Goal: Task Accomplishment & Management: Manage account settings

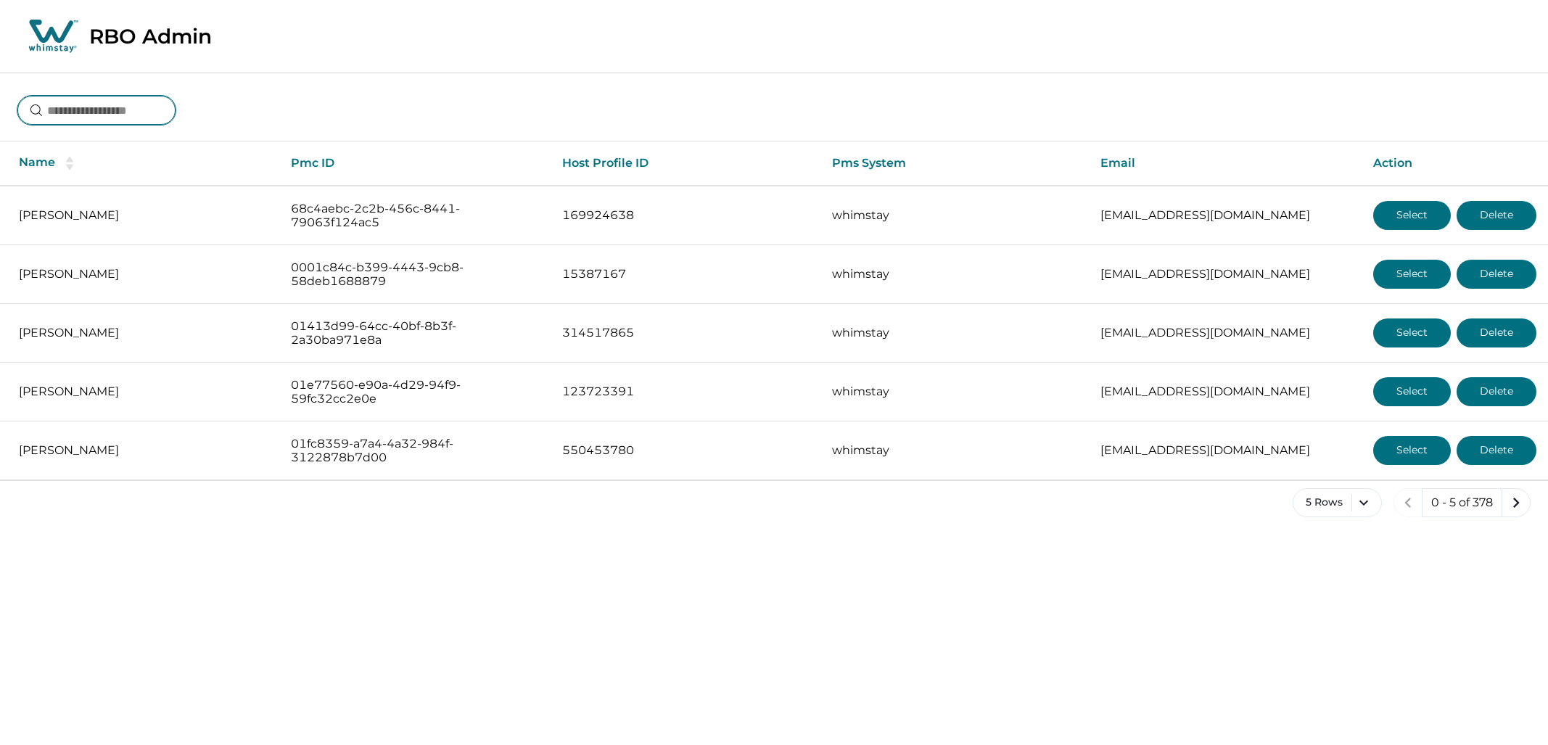
click at [161, 102] on input at bounding box center [96, 110] width 158 height 29
type input "**********"
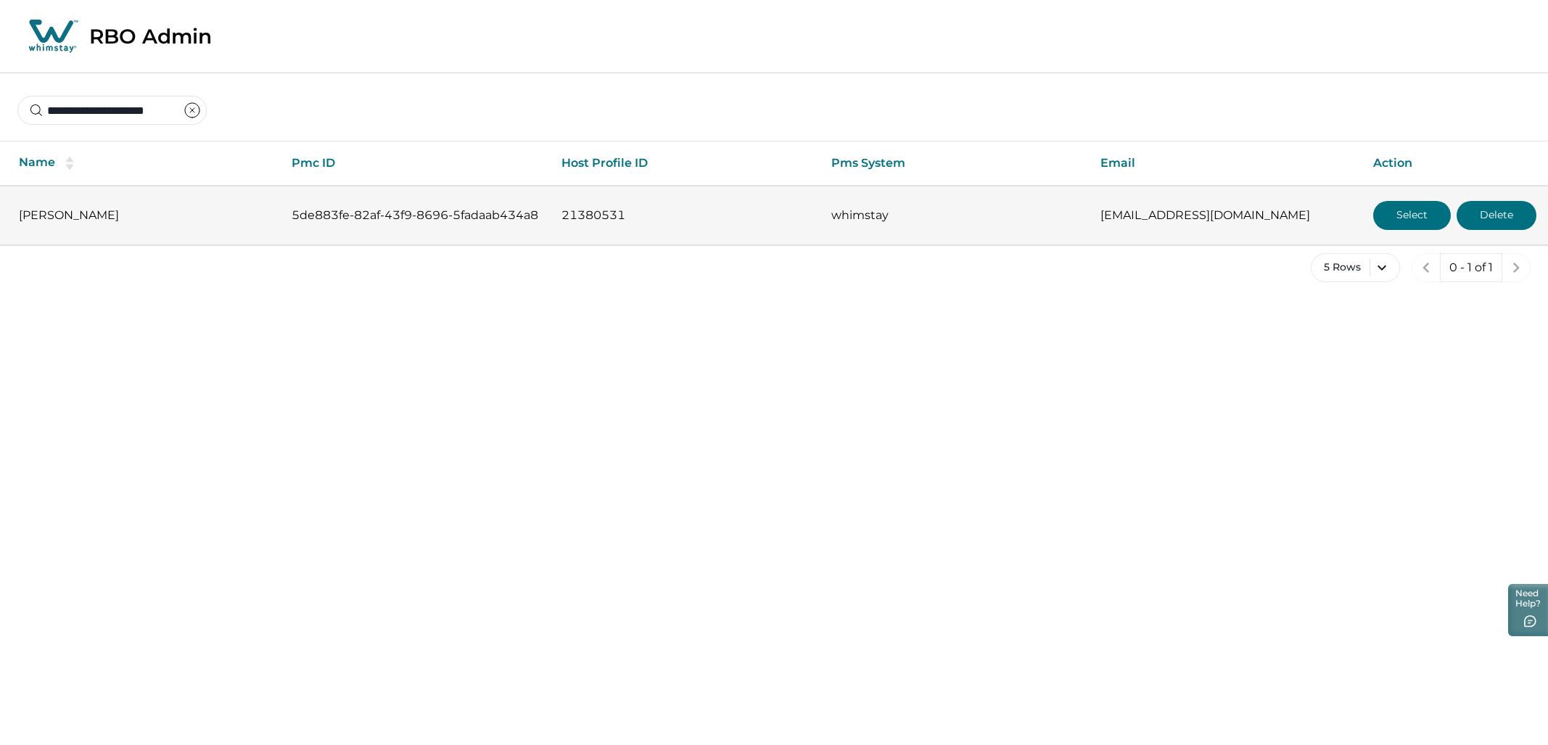
click at [1386, 218] on button "Select" at bounding box center [1412, 215] width 78 height 29
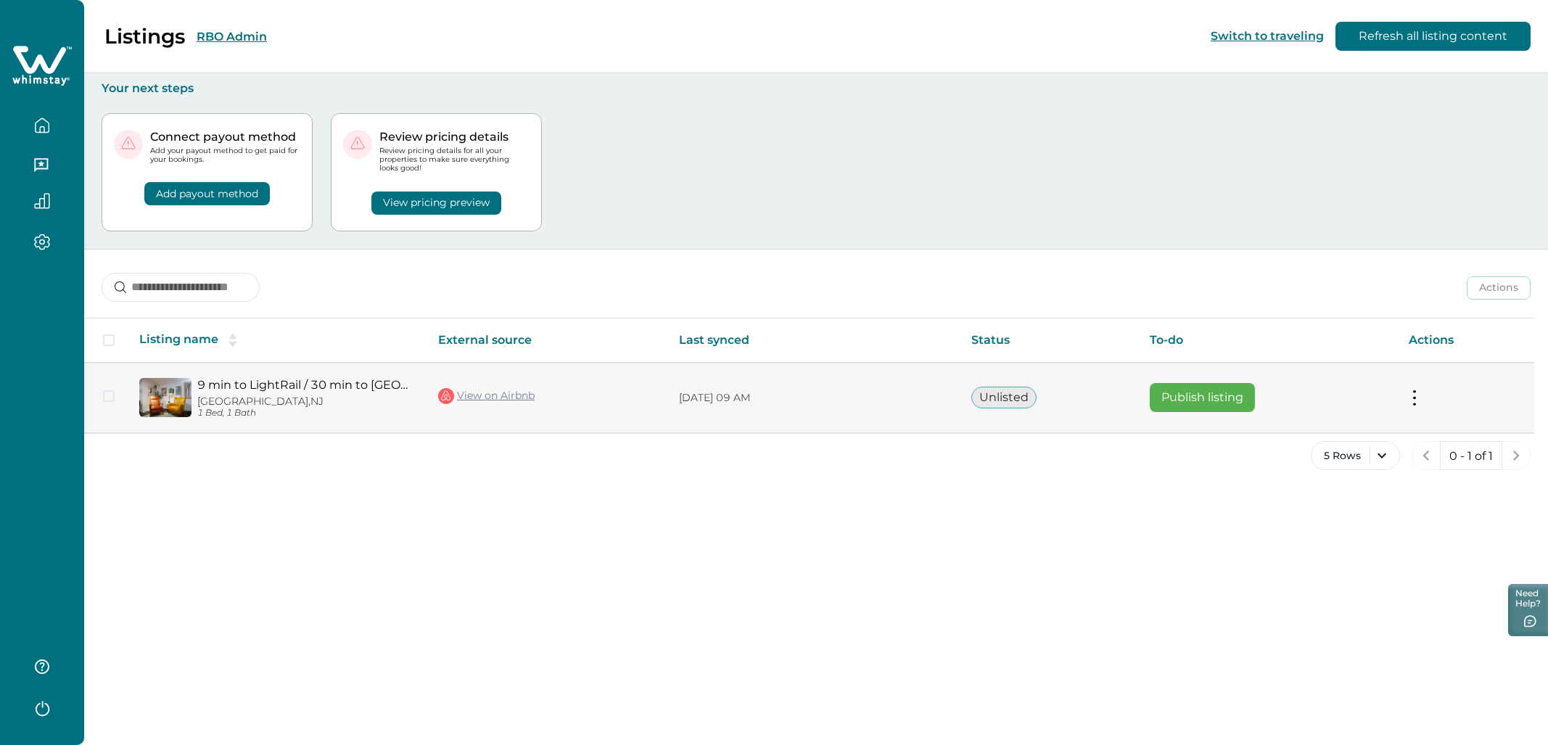
click at [223, 389] on link "9 min to LightRail / 30 min to NYC" at bounding box center [306, 385] width 218 height 14
click at [487, 392] on link "View on Airbnb" at bounding box center [486, 396] width 96 height 19
click at [1415, 398] on button at bounding box center [1415, 397] width 12 height 15
click at [1319, 527] on button "View listing details" at bounding box center [1330, 520] width 166 height 27
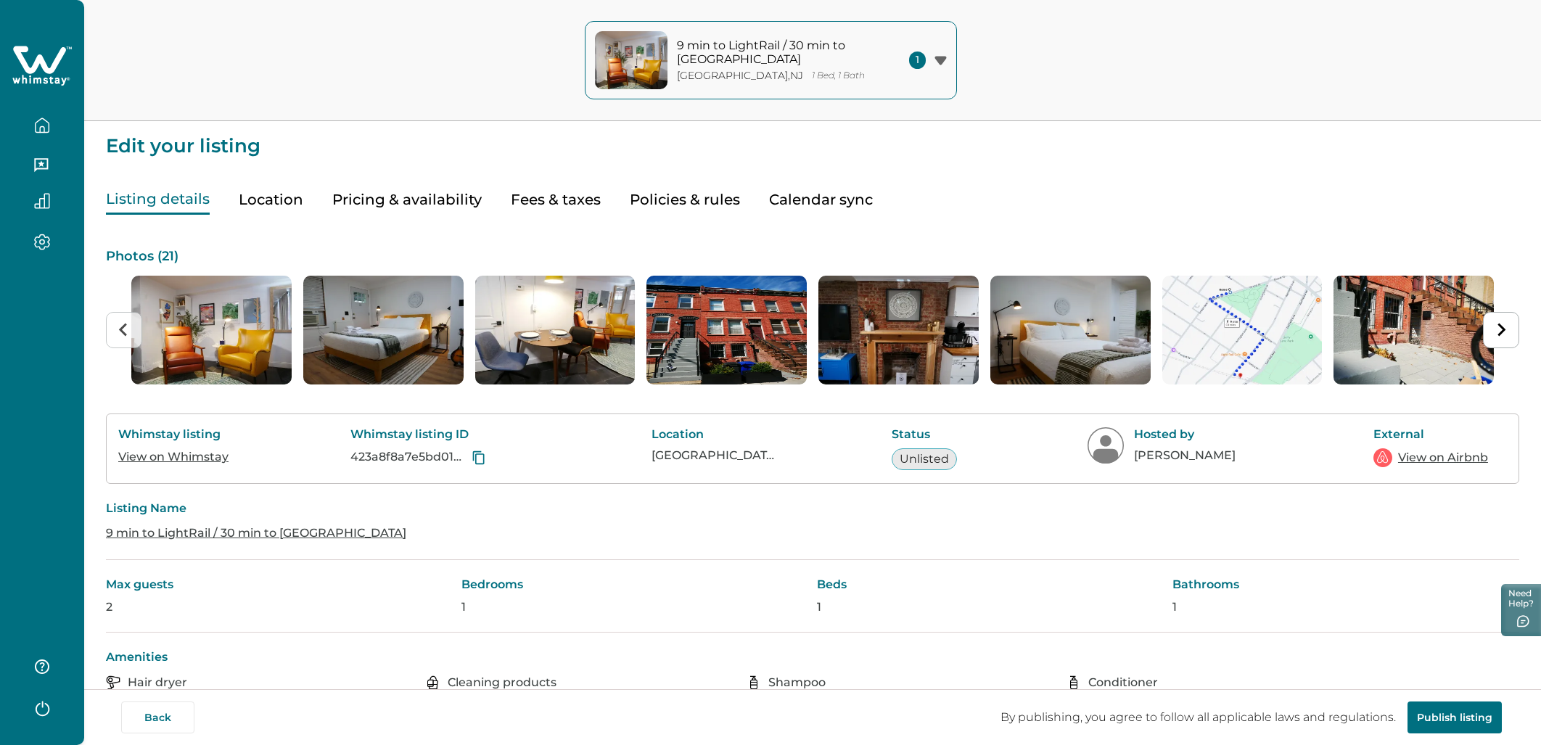
click at [567, 207] on button "Fees & taxes" at bounding box center [556, 200] width 90 height 30
type input "**"
type input "*"
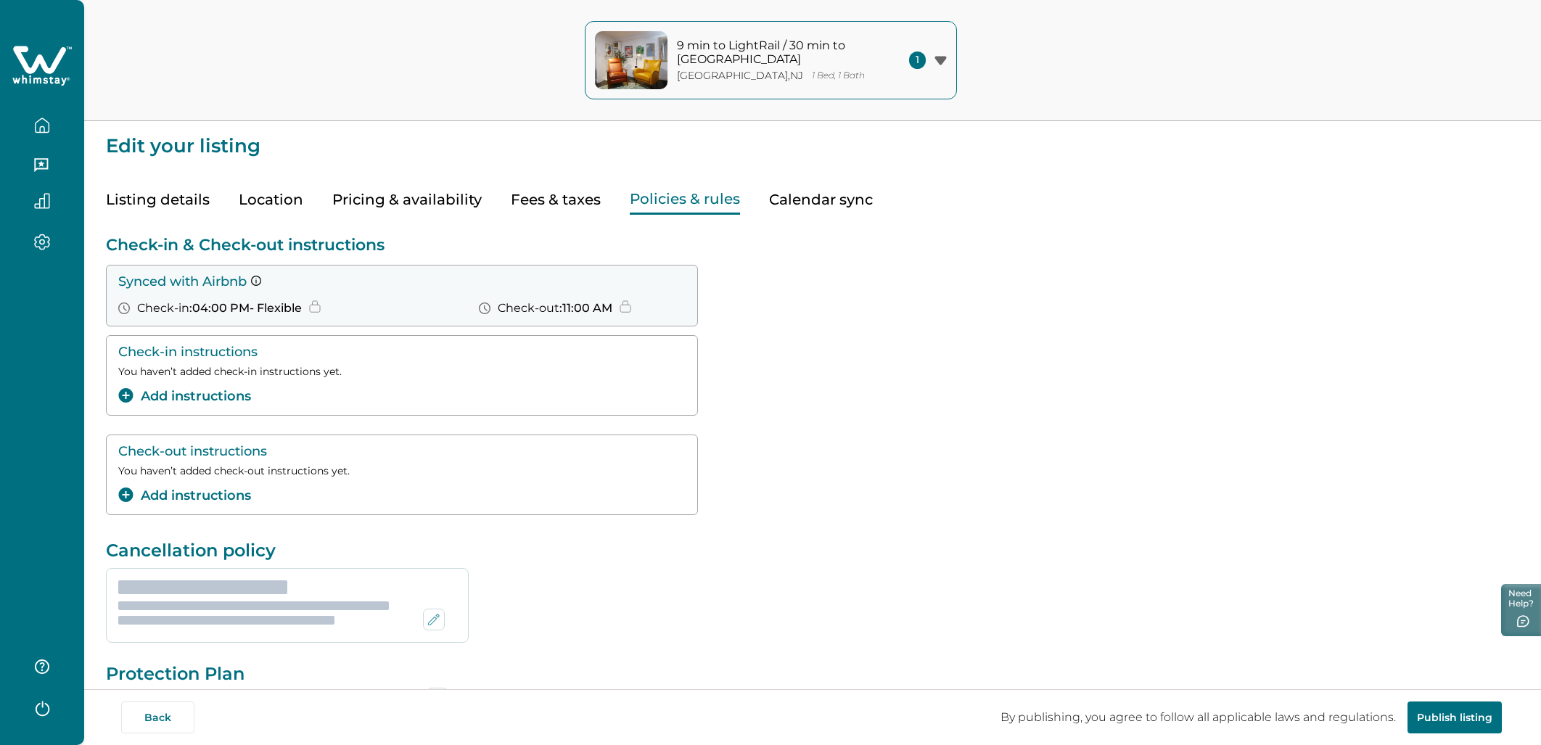
click at [637, 198] on button "Policies & rules" at bounding box center [685, 200] width 110 height 30
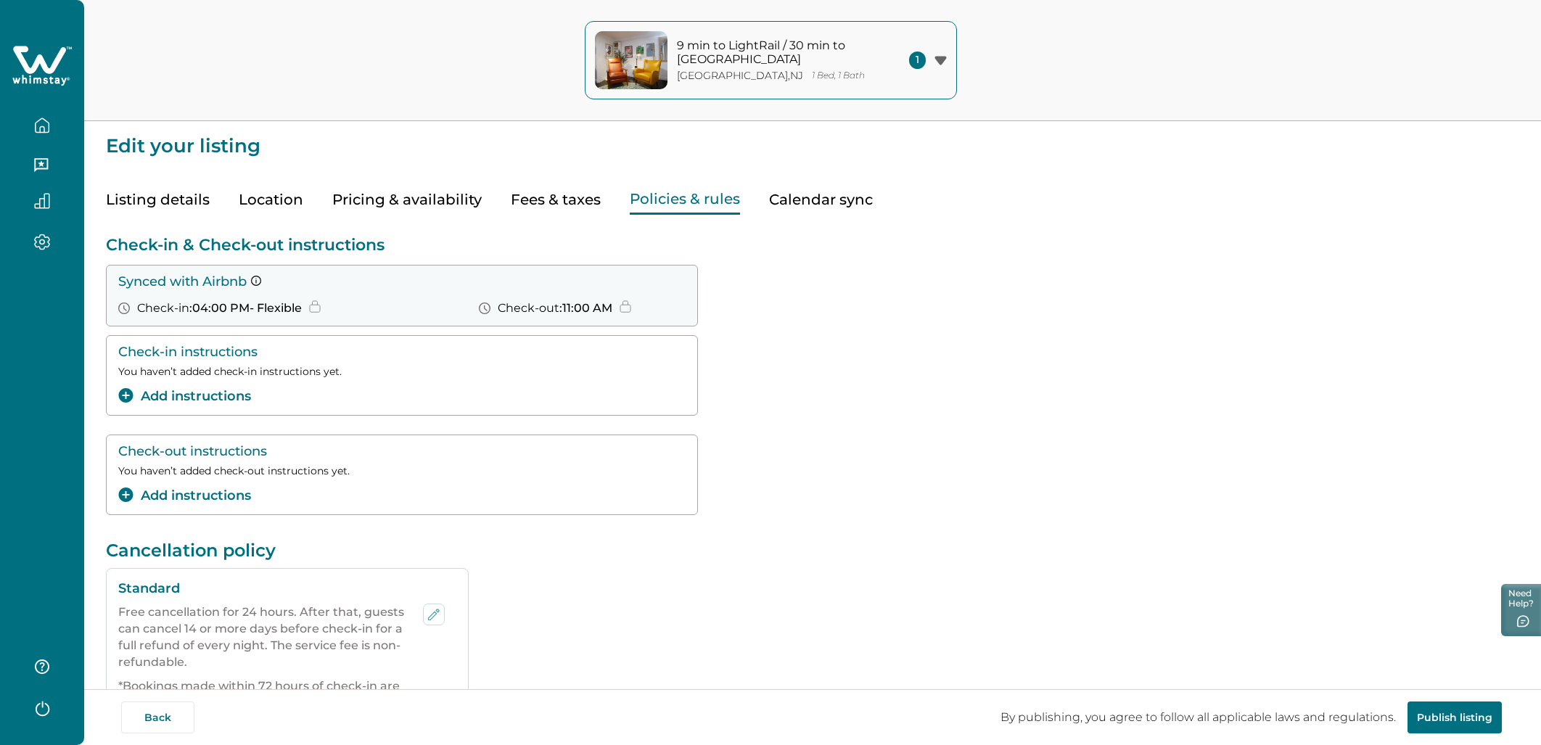
click at [583, 196] on button "Fees & taxes" at bounding box center [556, 200] width 90 height 30
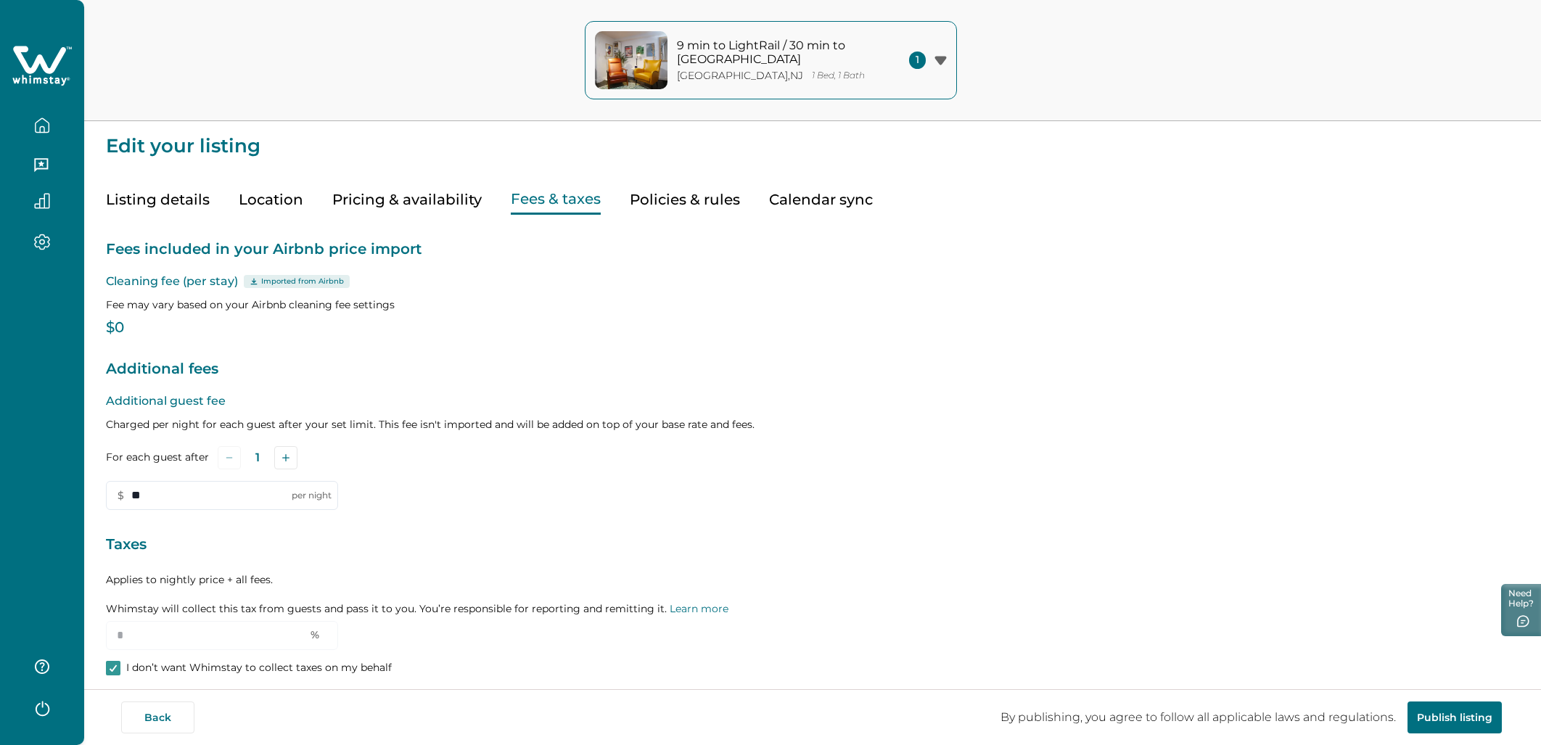
scroll to position [66, 0]
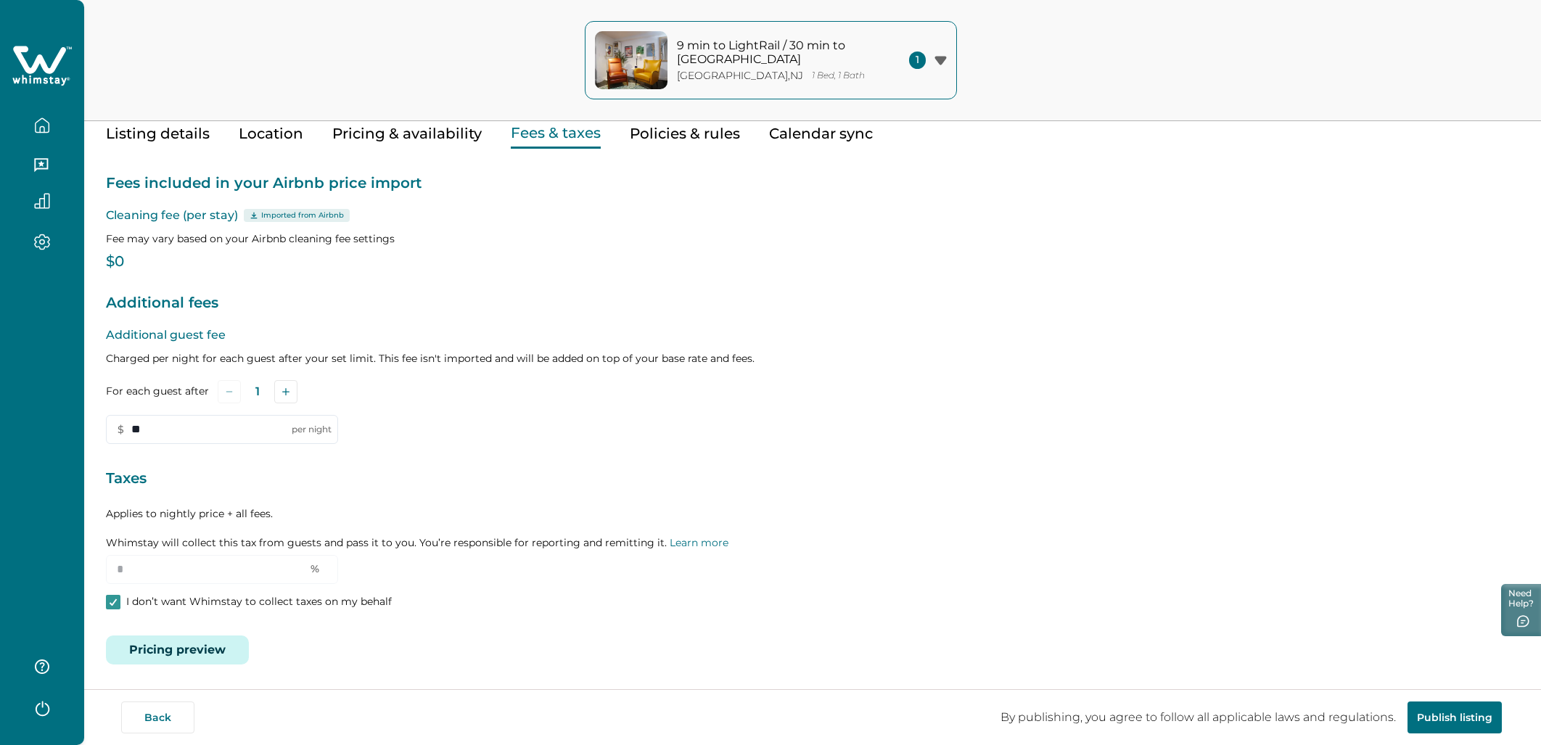
click at [179, 640] on button "Pricing preview" at bounding box center [177, 649] width 143 height 29
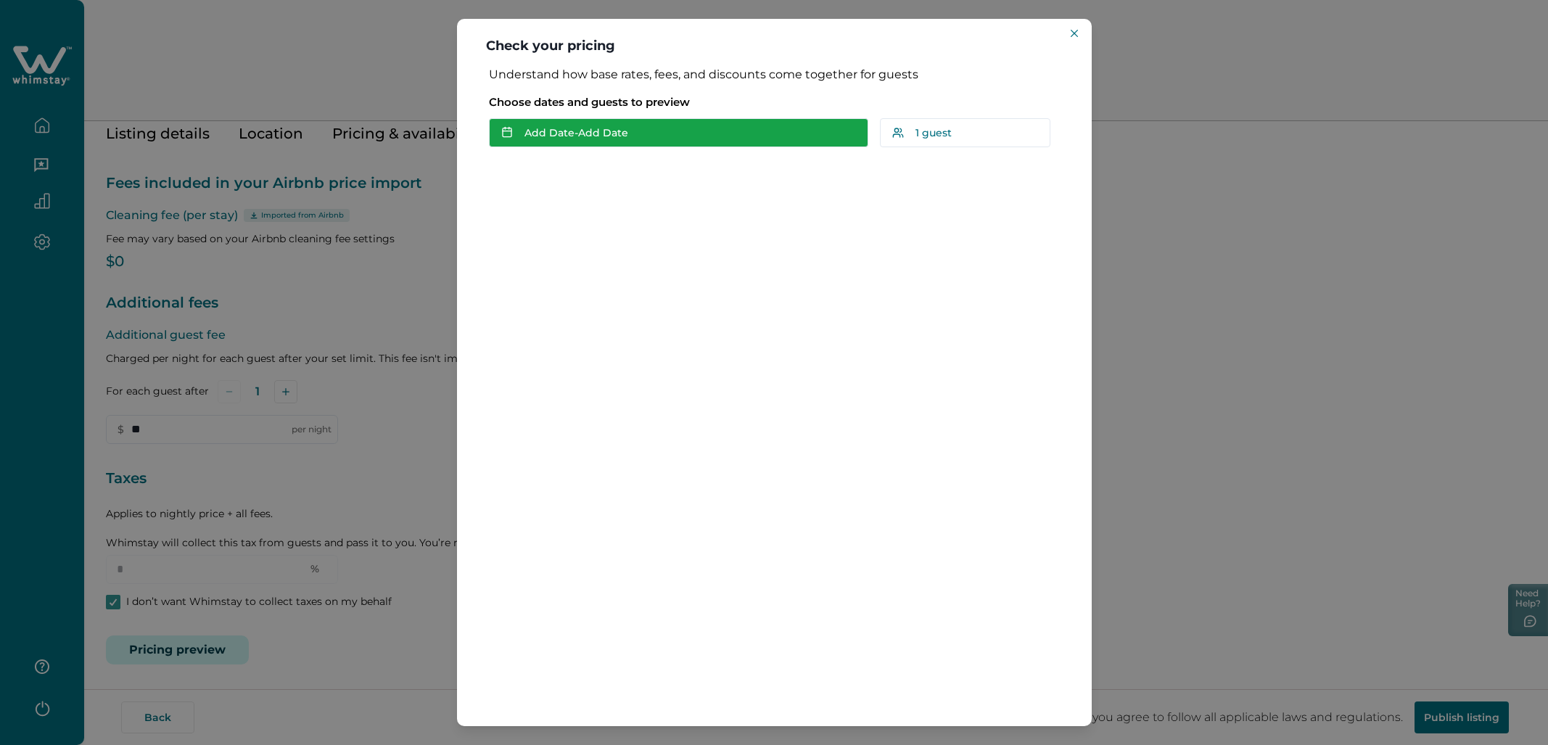
click at [620, 146] on button "Add Date - Add Date" at bounding box center [678, 132] width 379 height 29
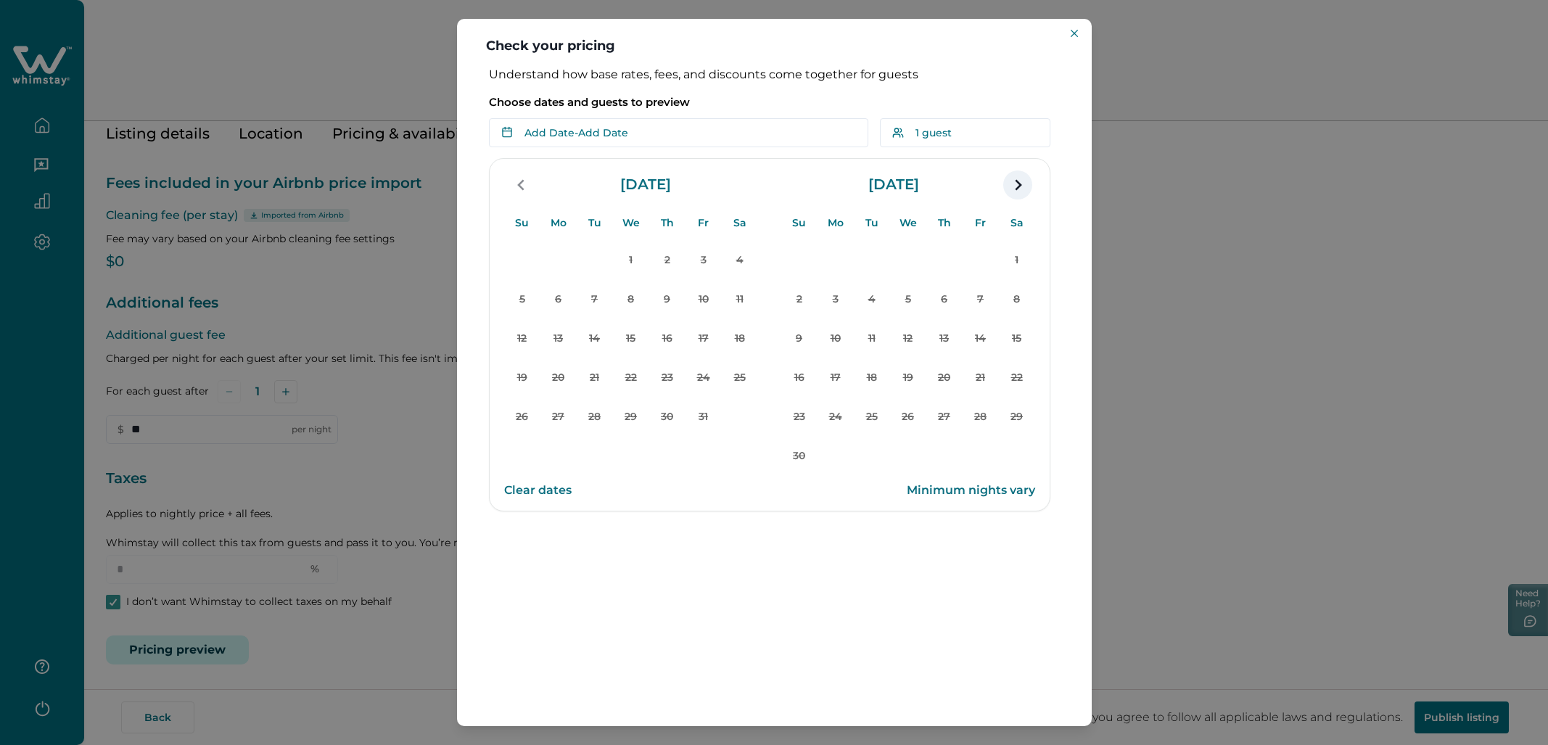
click at [1023, 188] on icon "navigation button" at bounding box center [1017, 185] width 23 height 26
click at [1073, 45] on header "Check your pricing" at bounding box center [774, 43] width 635 height 49
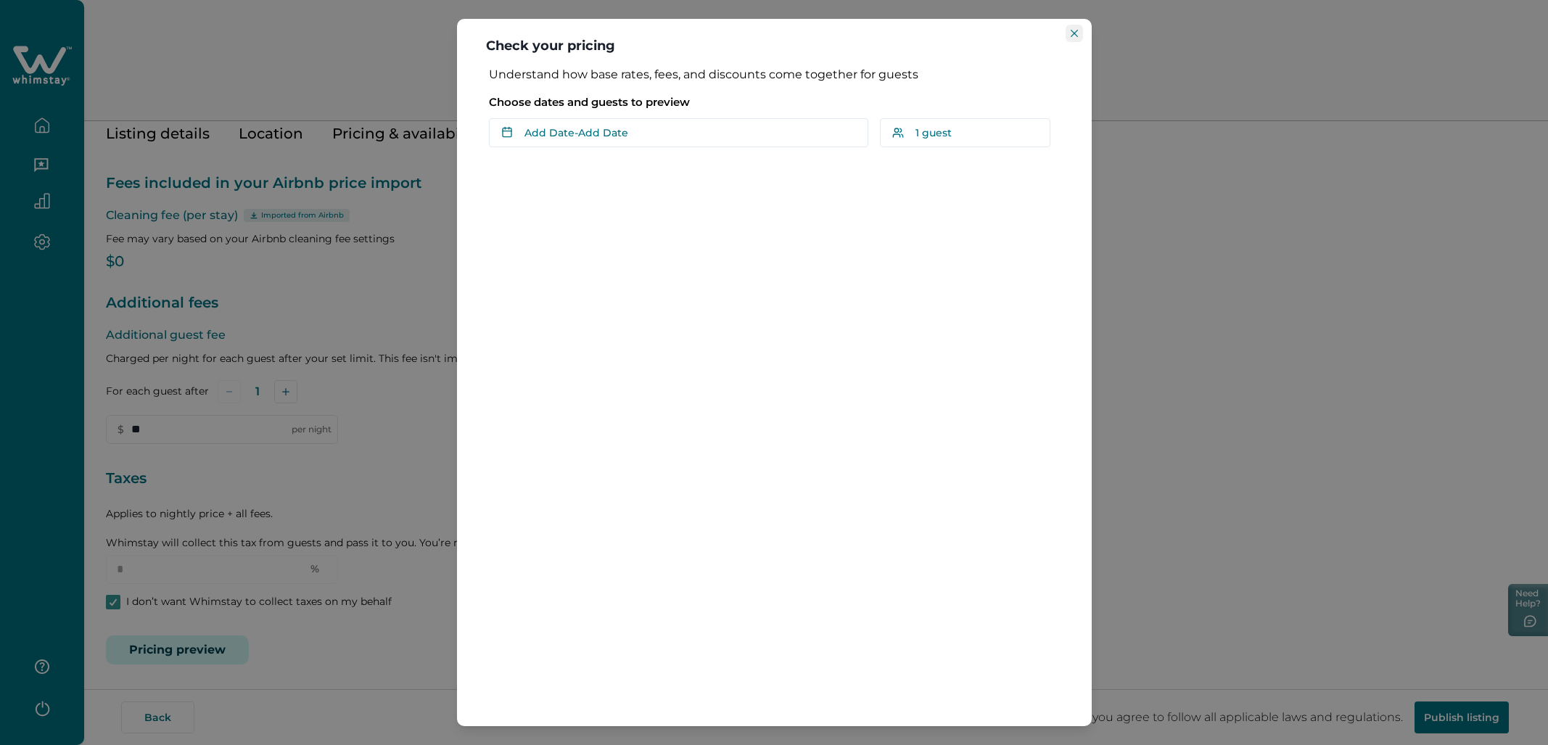
click at [1073, 28] on button "Close" at bounding box center [1074, 33] width 17 height 17
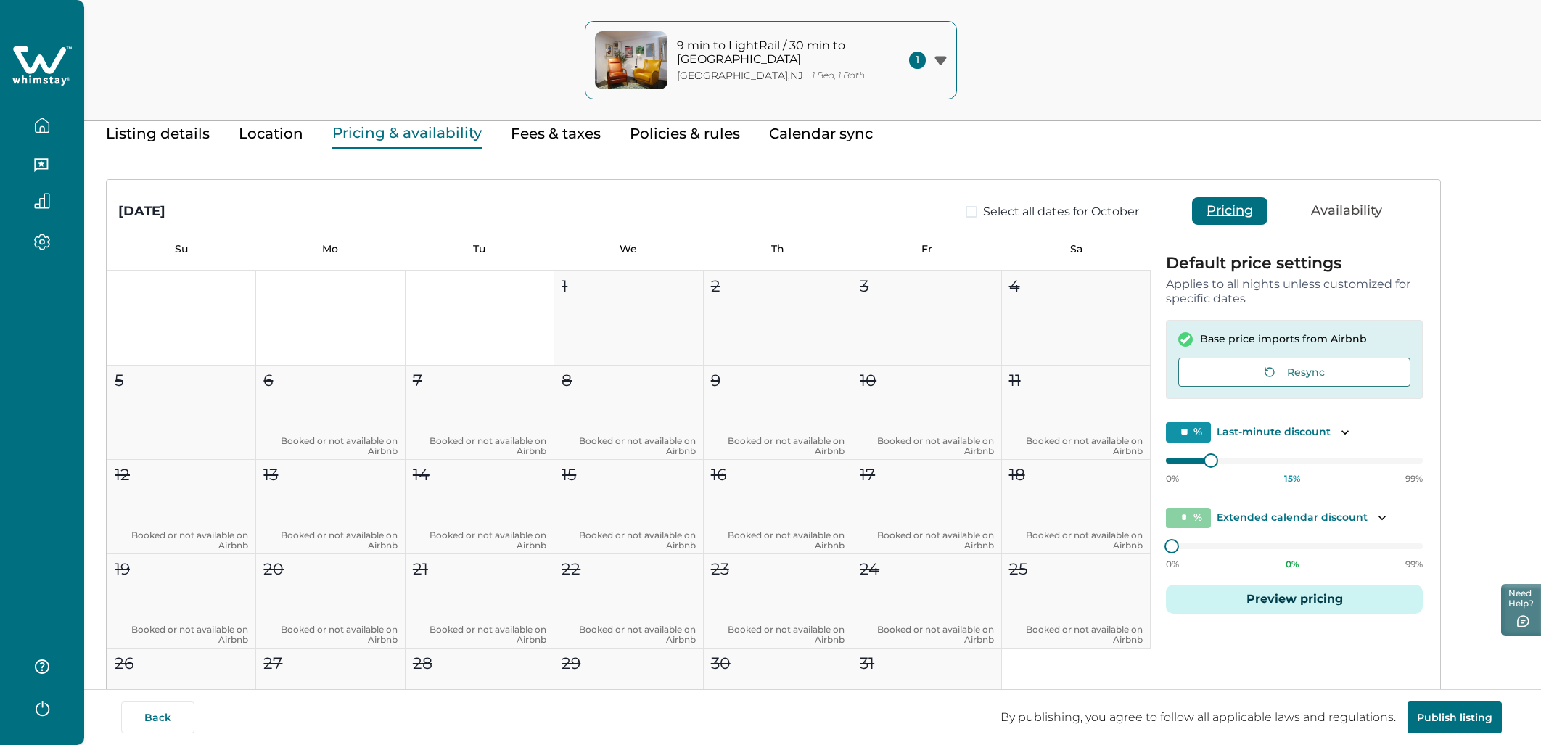
click at [432, 137] on button "Pricing & availability" at bounding box center [406, 134] width 149 height 30
click at [193, 125] on button "Listing details" at bounding box center [158, 134] width 104 height 30
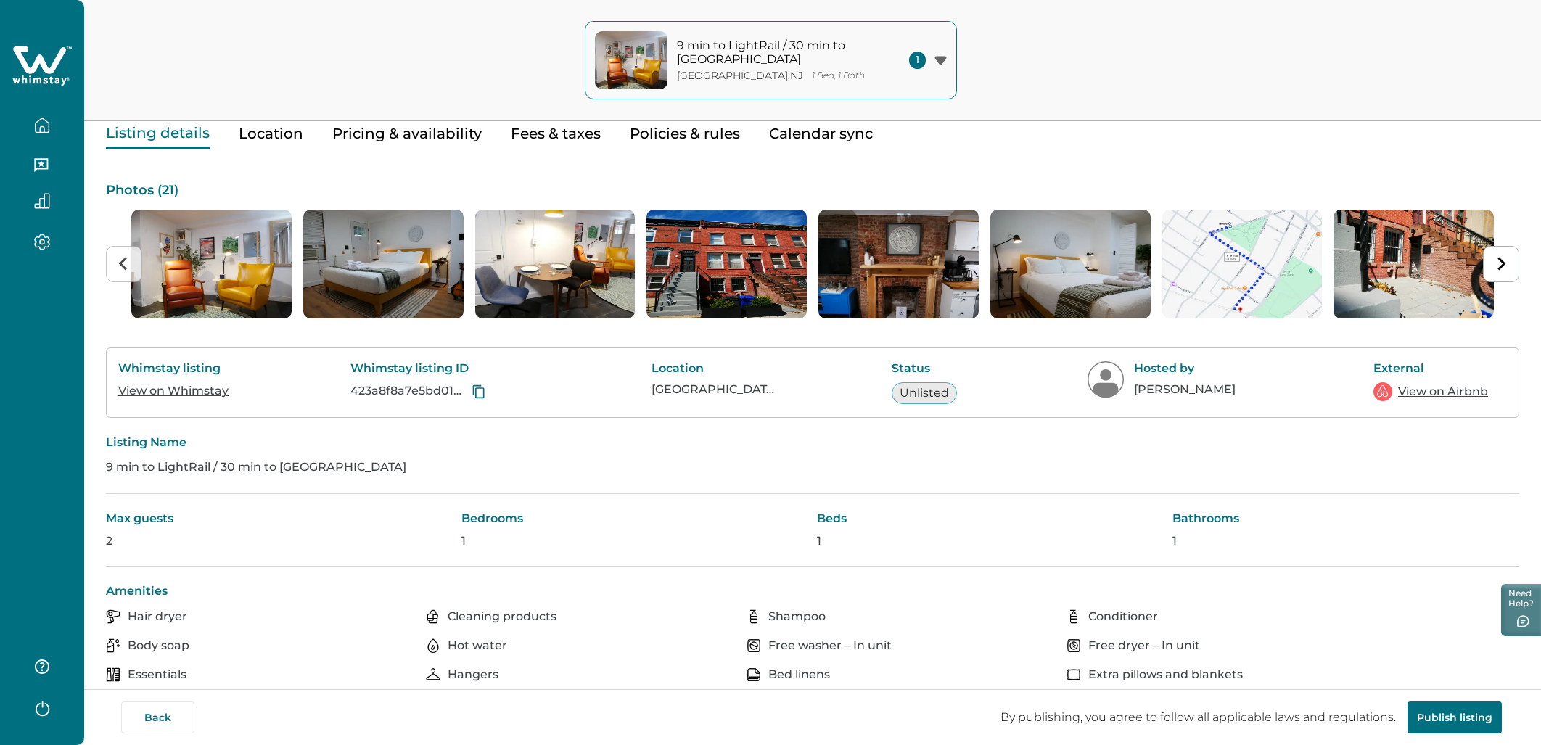
click at [384, 128] on button "Pricing & availability" at bounding box center [406, 134] width 149 height 30
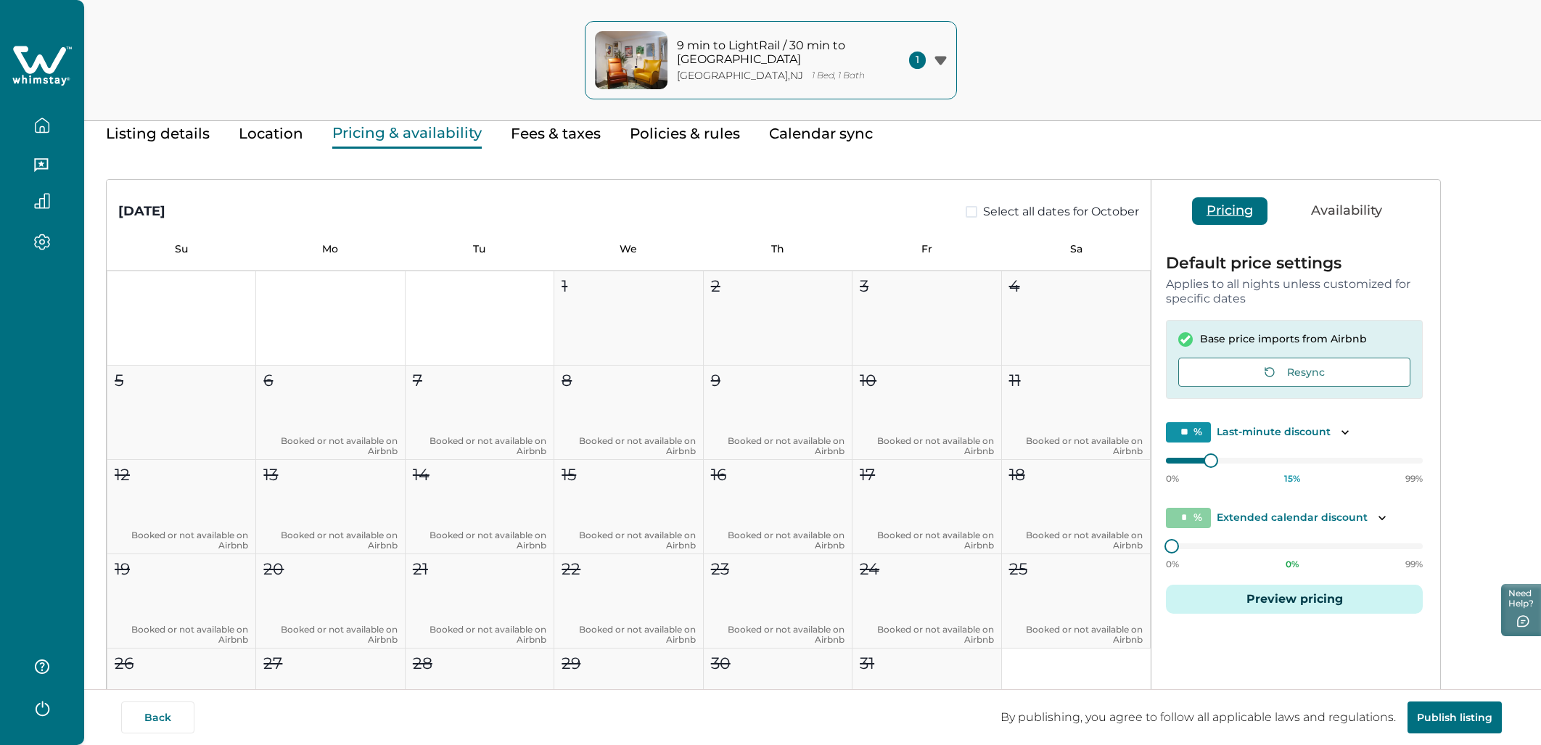
click at [285, 125] on div "Edit your listing Listing details Location Pricing & availability Fees & taxes …" at bounding box center [812, 442] width 1457 height 1016
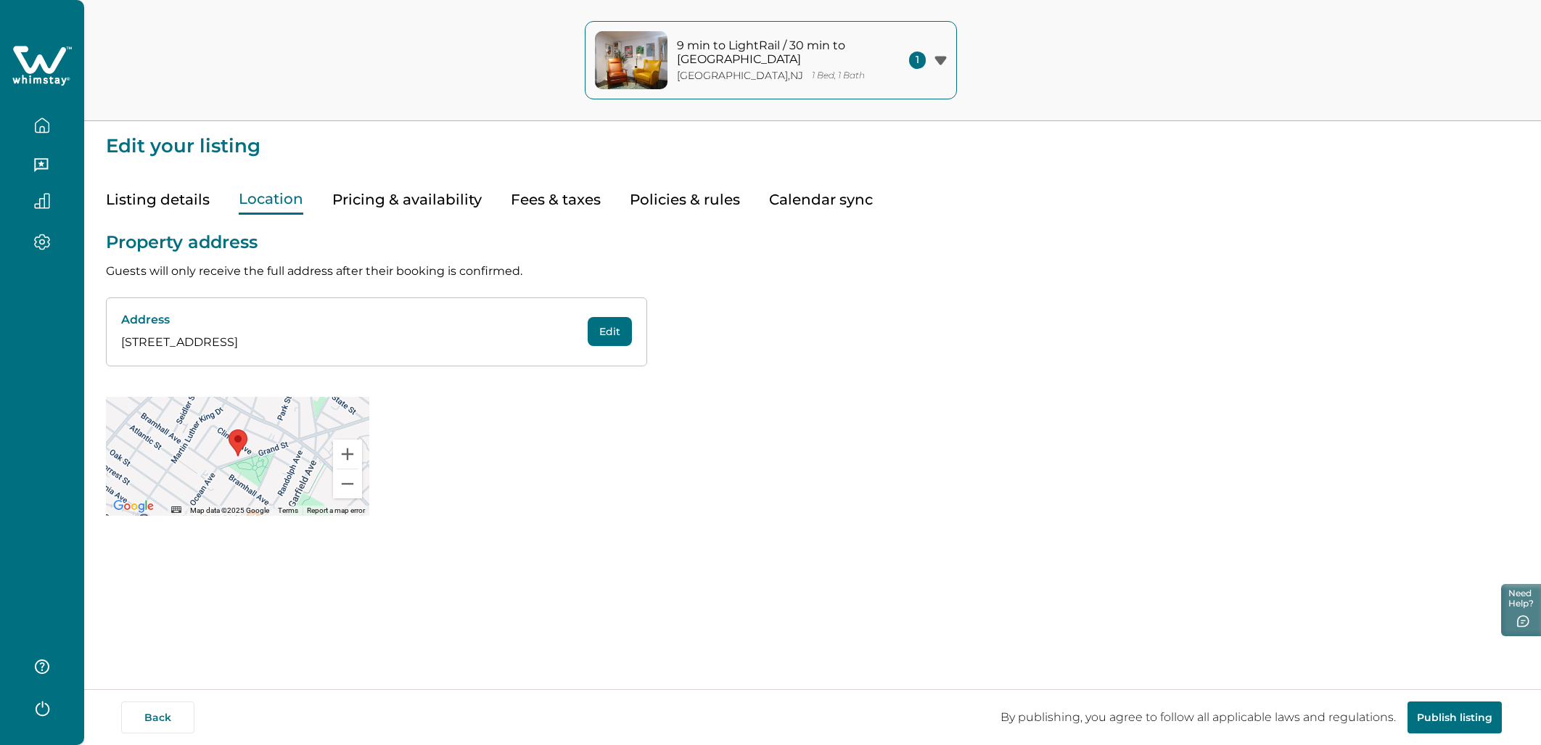
click at [152, 196] on button "Listing details" at bounding box center [158, 200] width 104 height 30
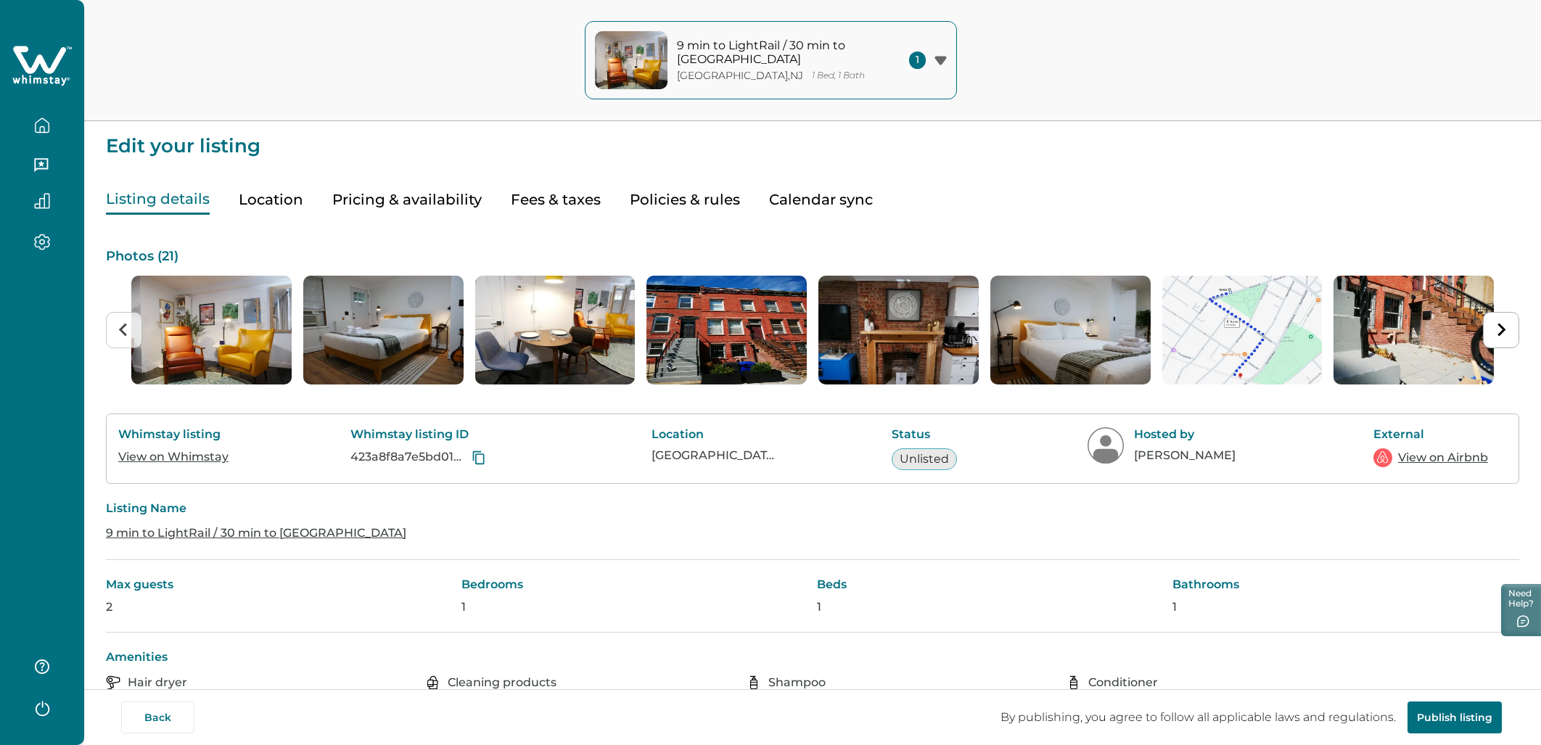
click at [31, 124] on button "button" at bounding box center [42, 125] width 61 height 29
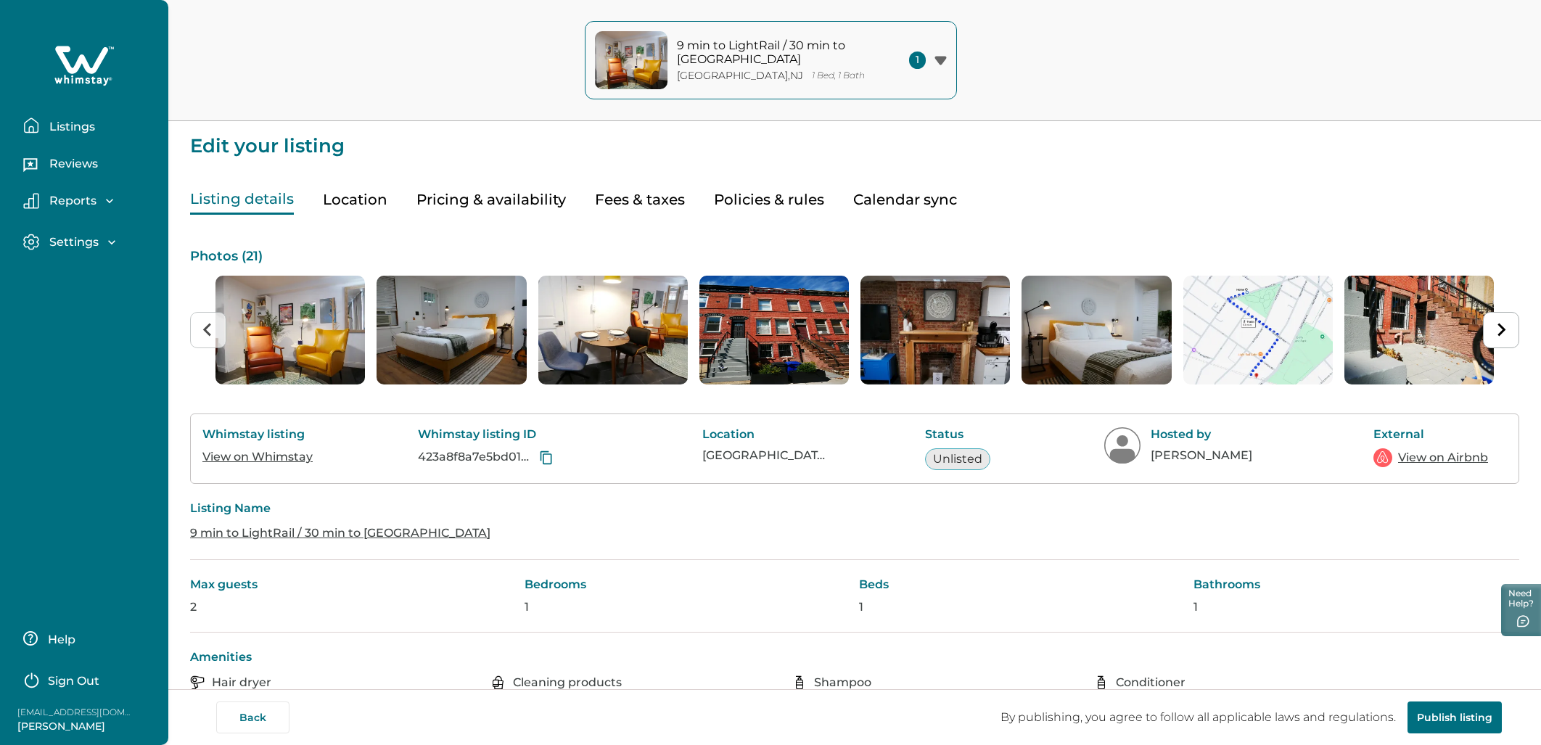
click at [48, 161] on p "Reviews" at bounding box center [71, 164] width 53 height 15
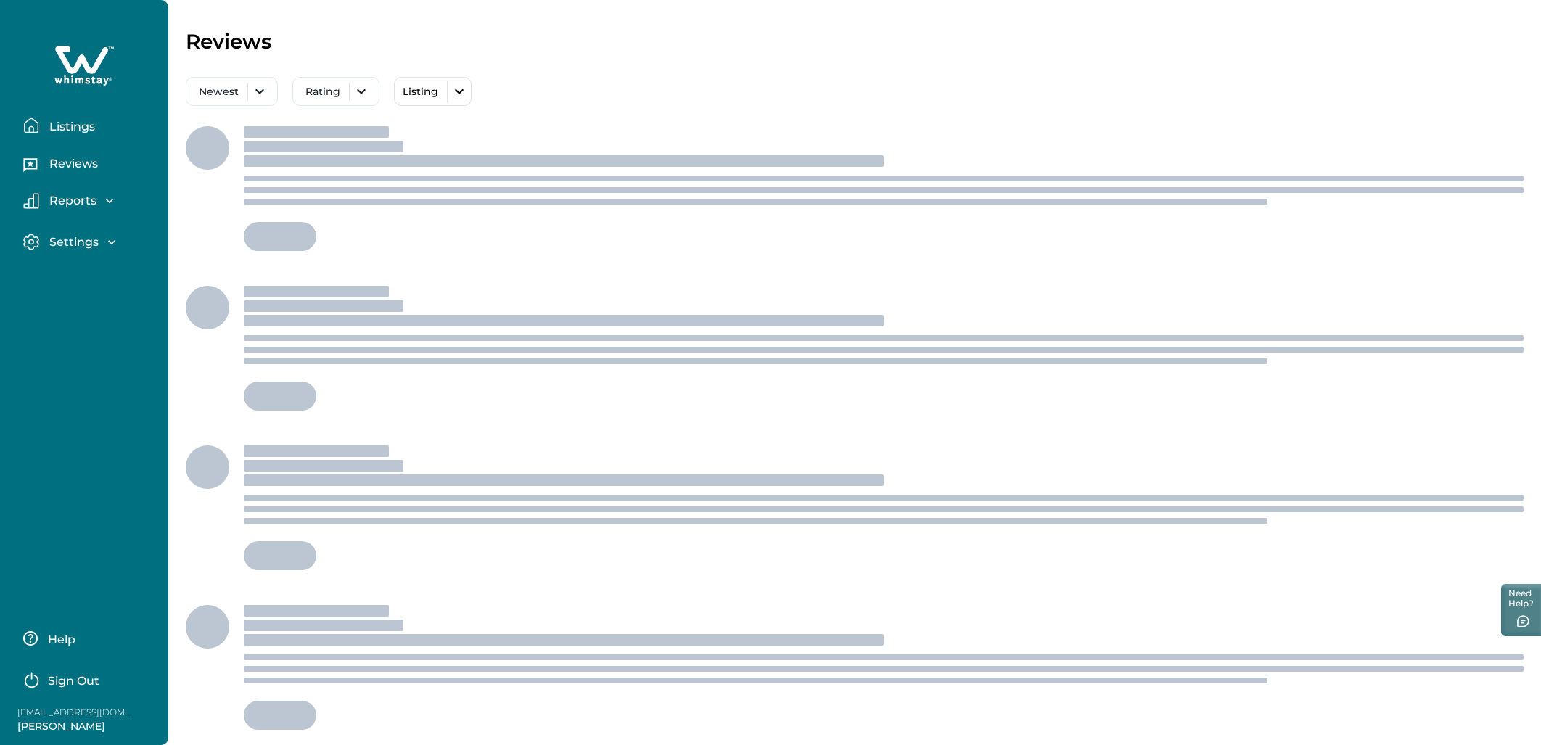
click at [49, 128] on p "Listings" at bounding box center [70, 127] width 50 height 15
